Goal: Information Seeking & Learning: Learn about a topic

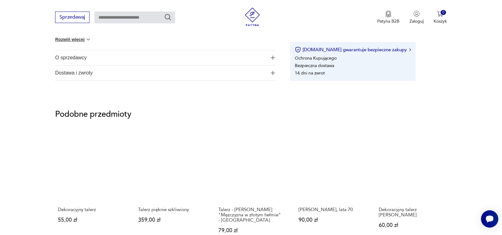
scroll to position [439, 0]
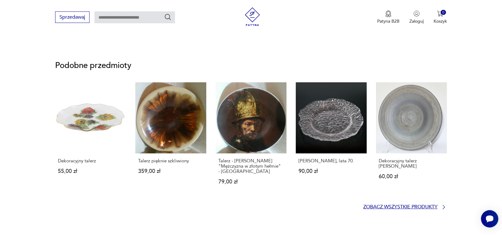
click at [434, 207] on p "Zobacz wszystkie produkty" at bounding box center [401, 207] width 74 height 4
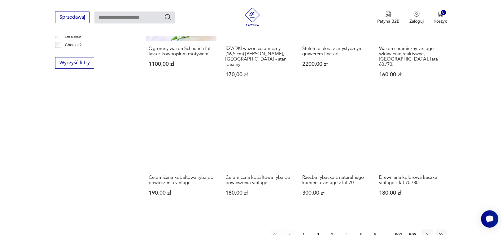
scroll to position [610, 0]
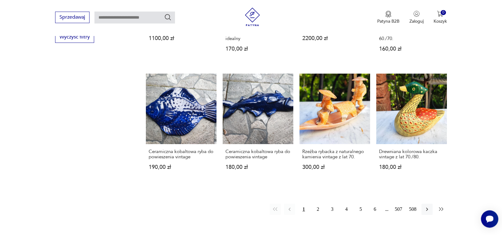
click at [443, 206] on icon "button" at bounding box center [442, 209] width 6 height 6
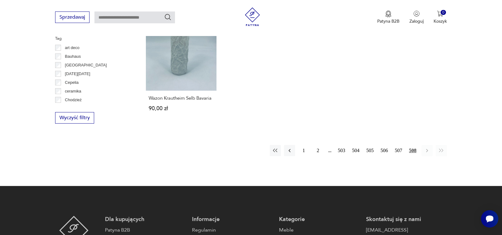
scroll to position [533, 0]
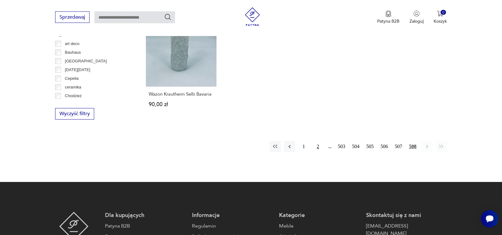
click at [316, 141] on button "2" at bounding box center [318, 146] width 11 height 11
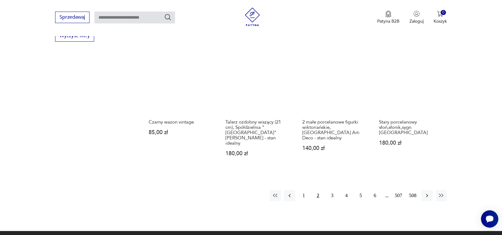
scroll to position [612, 0]
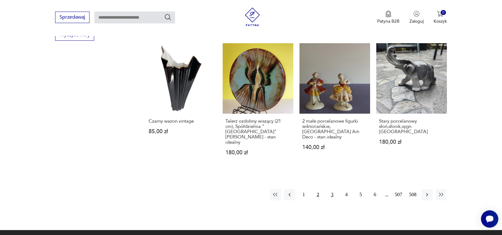
click at [334, 189] on button "3" at bounding box center [332, 194] width 11 height 11
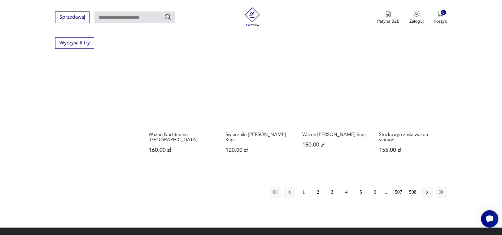
scroll to position [652, 0]
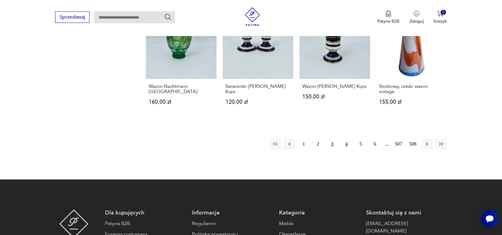
click at [346, 138] on button "4" at bounding box center [346, 143] width 11 height 11
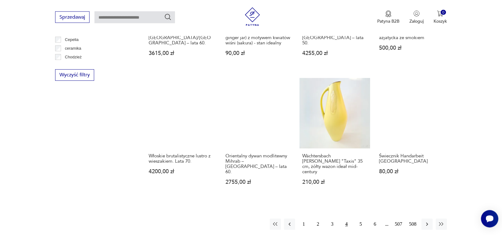
scroll to position [572, 0]
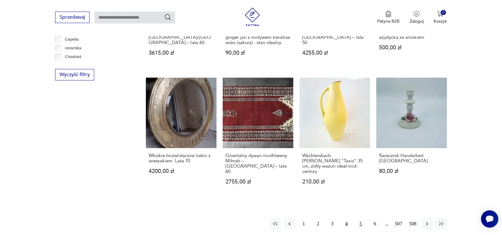
click at [361, 218] on button "5" at bounding box center [360, 223] width 11 height 11
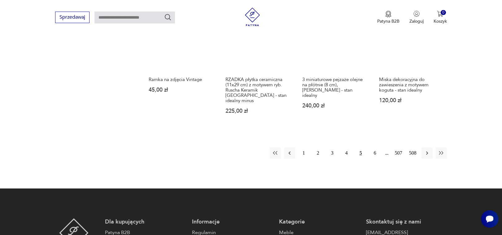
scroll to position [633, 0]
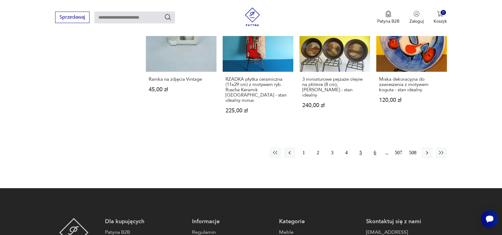
click at [374, 148] on button "6" at bounding box center [375, 152] width 11 height 11
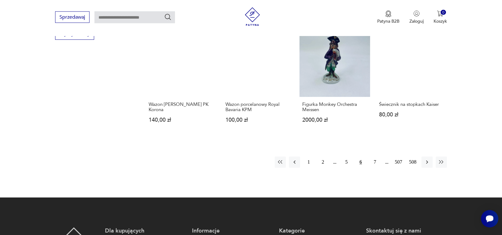
scroll to position [614, 0]
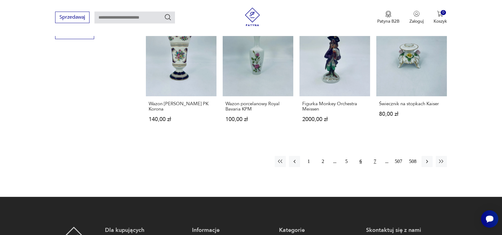
click at [375, 159] on button "7" at bounding box center [375, 161] width 11 height 11
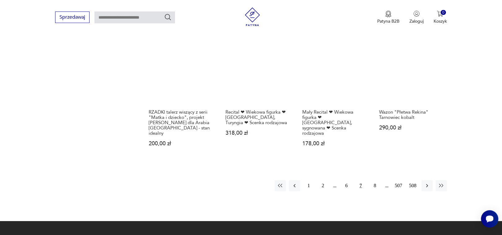
scroll to position [656, 0]
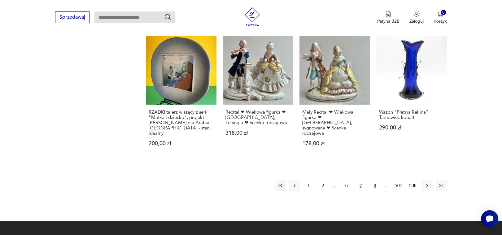
click at [375, 180] on button "8" at bounding box center [375, 185] width 11 height 11
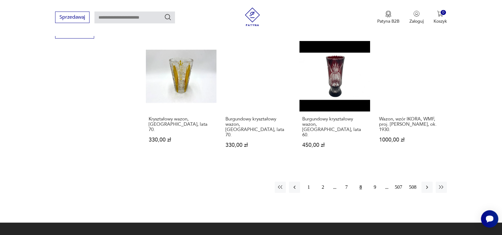
scroll to position [629, 0]
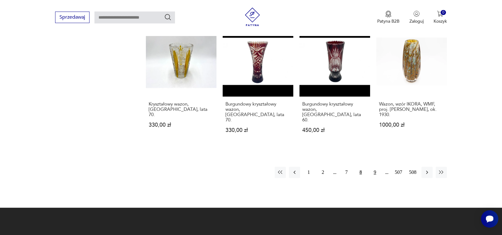
click at [375, 166] on button "9" at bounding box center [375, 171] width 11 height 11
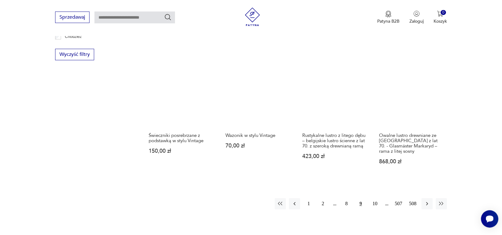
scroll to position [616, 0]
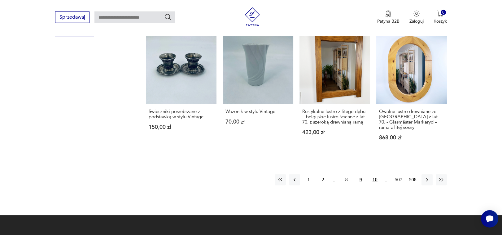
click at [377, 174] on button "10" at bounding box center [375, 179] width 11 height 11
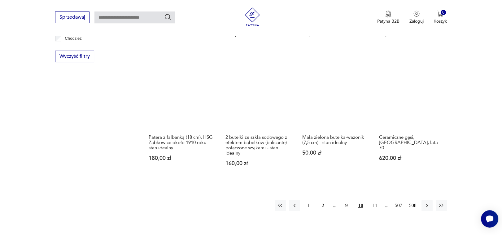
scroll to position [592, 0]
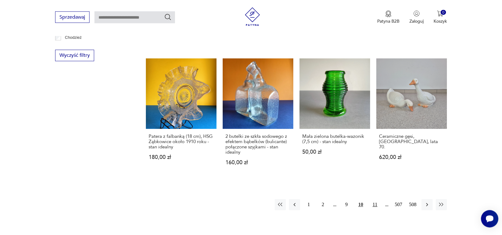
click at [374, 199] on button "11" at bounding box center [375, 204] width 11 height 11
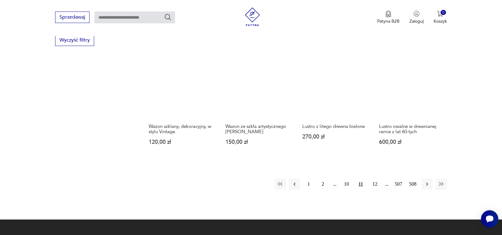
scroll to position [623, 0]
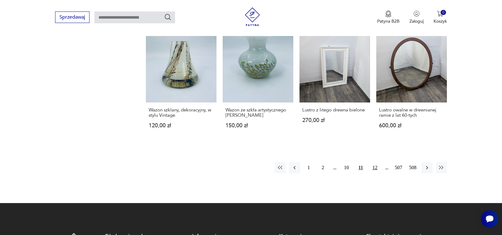
click at [376, 164] on button "12" at bounding box center [375, 167] width 11 height 11
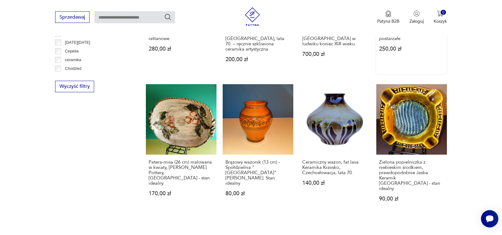
scroll to position [592, 0]
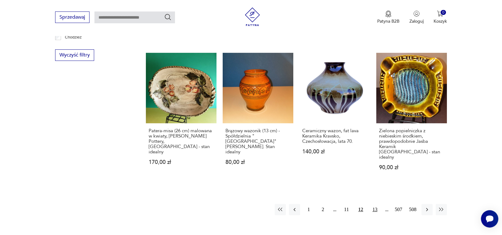
click at [376, 204] on button "13" at bounding box center [375, 209] width 11 height 11
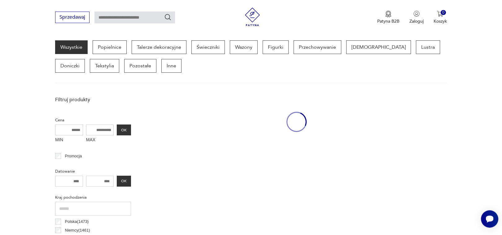
scroll to position [164, 0]
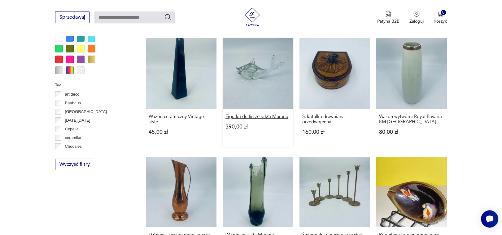
click at [278, 115] on h3 "Figurka delfin ze szkła Murano" at bounding box center [258, 116] width 65 height 5
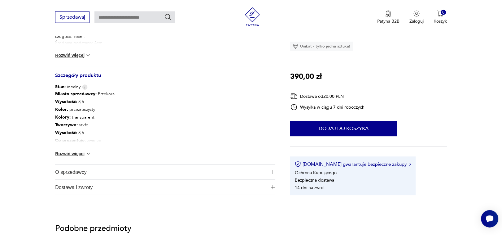
scroll to position [305, 0]
click at [270, 171] on button "O sprzedawcy" at bounding box center [165, 171] width 220 height 15
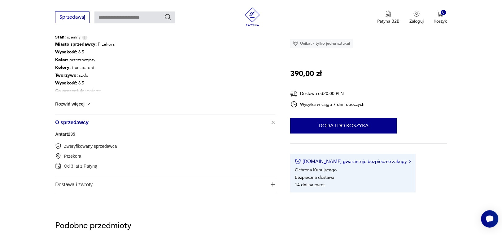
scroll to position [354, 0]
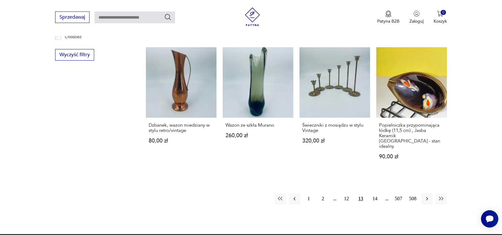
scroll to position [594, 0]
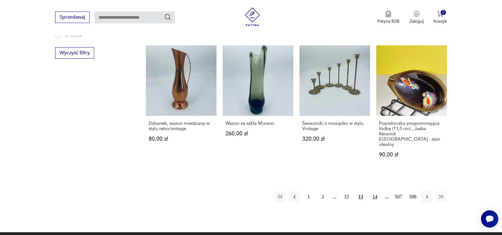
click at [374, 191] on button "14" at bounding box center [375, 196] width 11 height 11
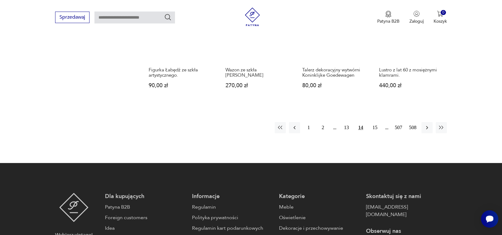
scroll to position [682, 0]
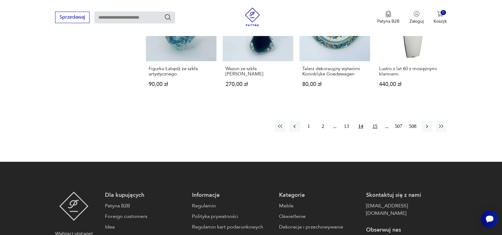
click at [374, 121] on button "15" at bounding box center [375, 126] width 11 height 11
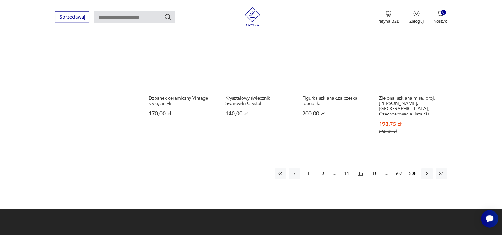
scroll to position [665, 0]
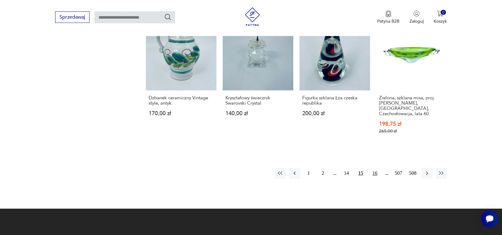
click at [375, 167] on button "16" at bounding box center [375, 172] width 11 height 11
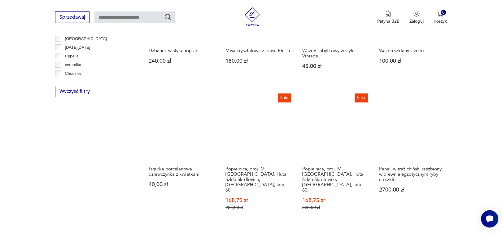
scroll to position [600, 0]
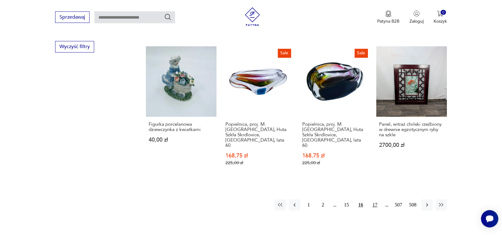
click at [376, 199] on button "17" at bounding box center [375, 204] width 11 height 11
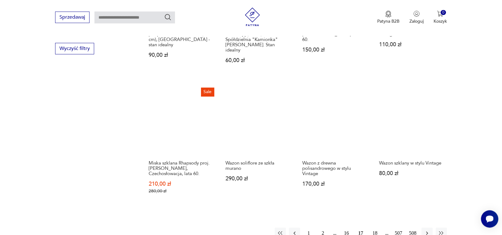
scroll to position [599, 0]
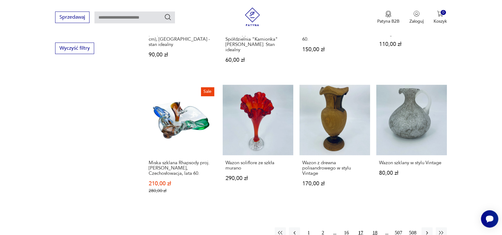
click at [375, 227] on button "18" at bounding box center [375, 232] width 11 height 11
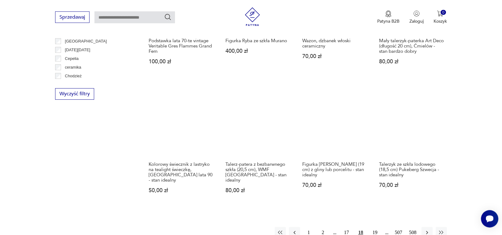
scroll to position [604, 0]
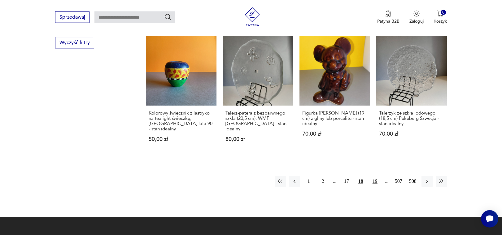
click at [377, 176] on button "19" at bounding box center [375, 180] width 11 height 11
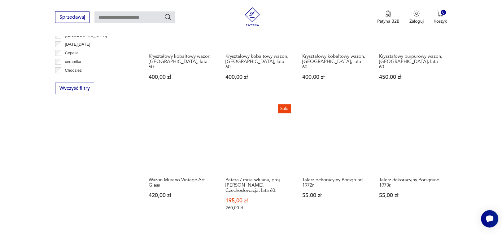
scroll to position [605, 0]
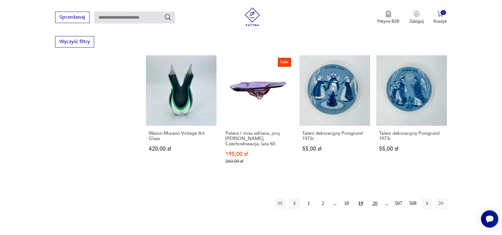
click at [376, 197] on button "20" at bounding box center [375, 202] width 11 height 11
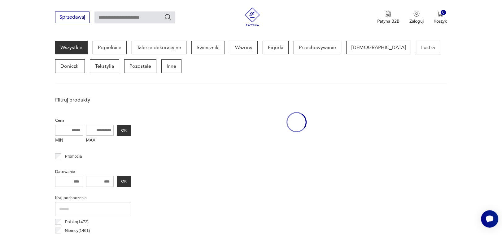
scroll to position [164, 0]
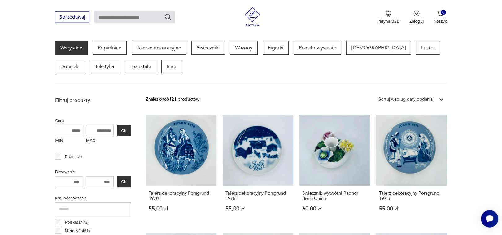
click at [126, 18] on input "text" at bounding box center [135, 17] width 81 height 12
type input "*******"
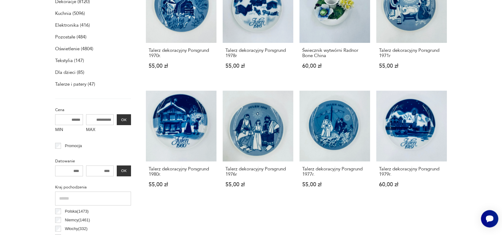
type input "*******"
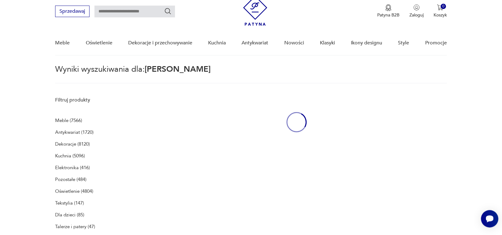
type input "*******"
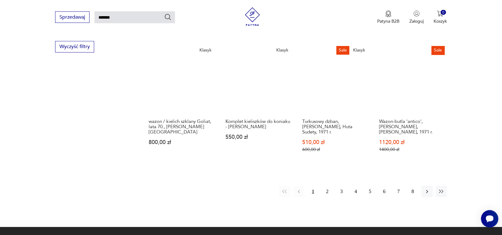
scroll to position [503, 0]
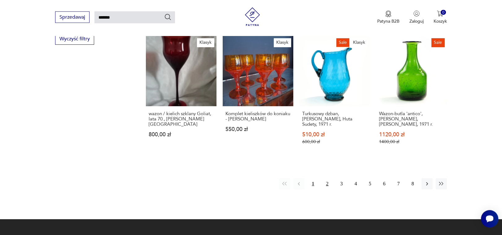
click at [327, 178] on button "2" at bounding box center [327, 183] width 11 height 11
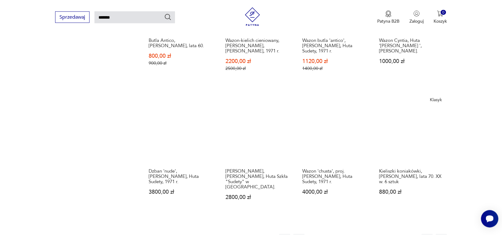
scroll to position [442, 0]
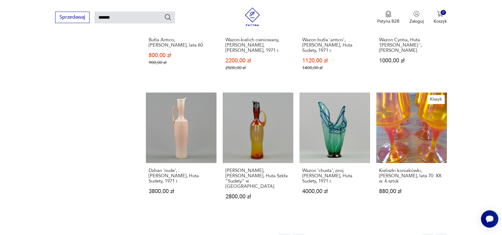
click at [342, 233] on button "3" at bounding box center [341, 238] width 11 height 11
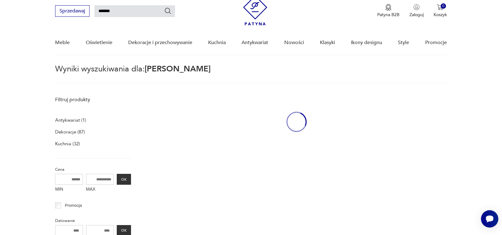
scroll to position [22, 0]
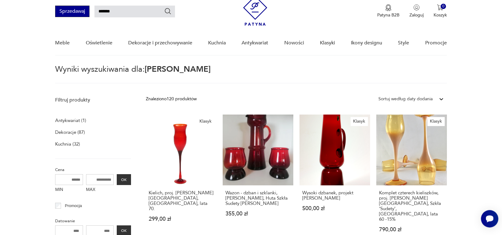
drag, startPoint x: 117, startPoint y: 10, endPoint x: 65, endPoint y: 12, distance: 52.1
click at [95, 13] on input "*******" at bounding box center [135, 12] width 81 height 12
type input "**********"
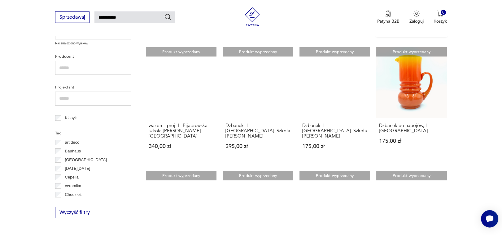
scroll to position [236, 0]
